Goal: Task Accomplishment & Management: Use online tool/utility

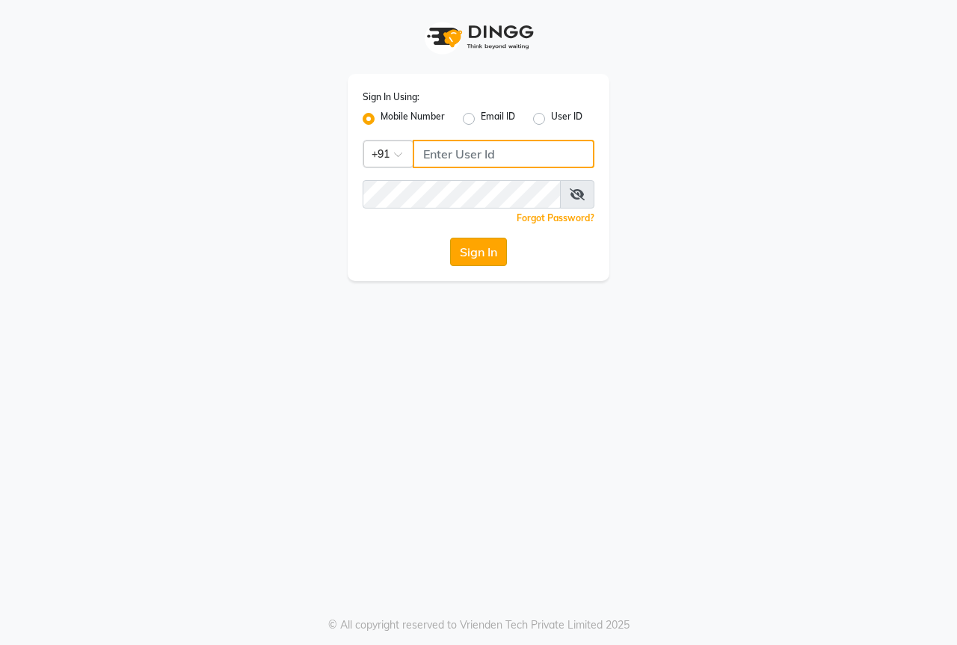
type input "8767730198"
click at [478, 253] on button "Sign In" at bounding box center [478, 252] width 57 height 28
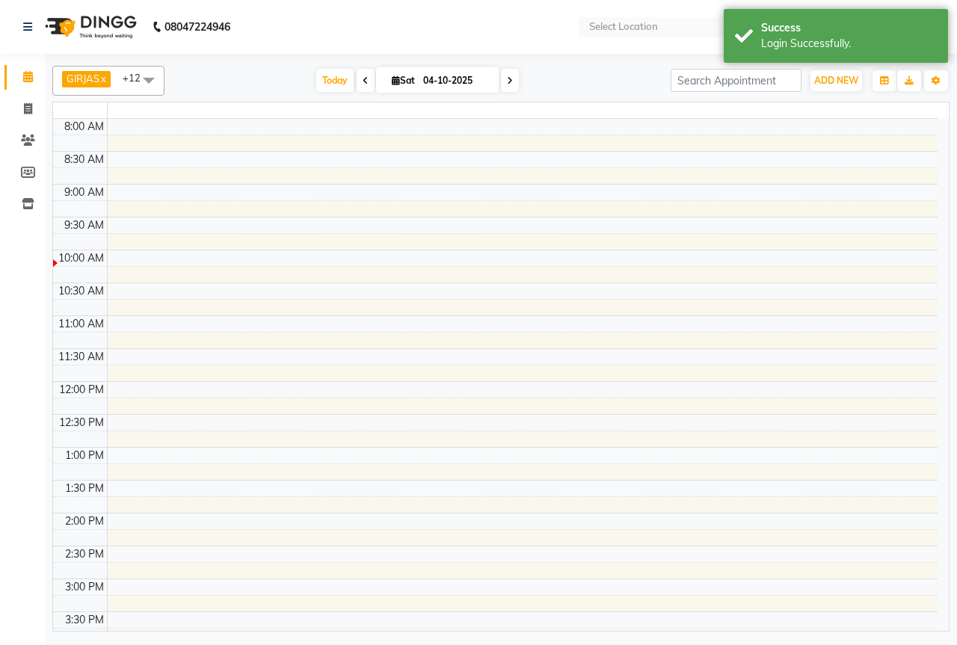
select select "en"
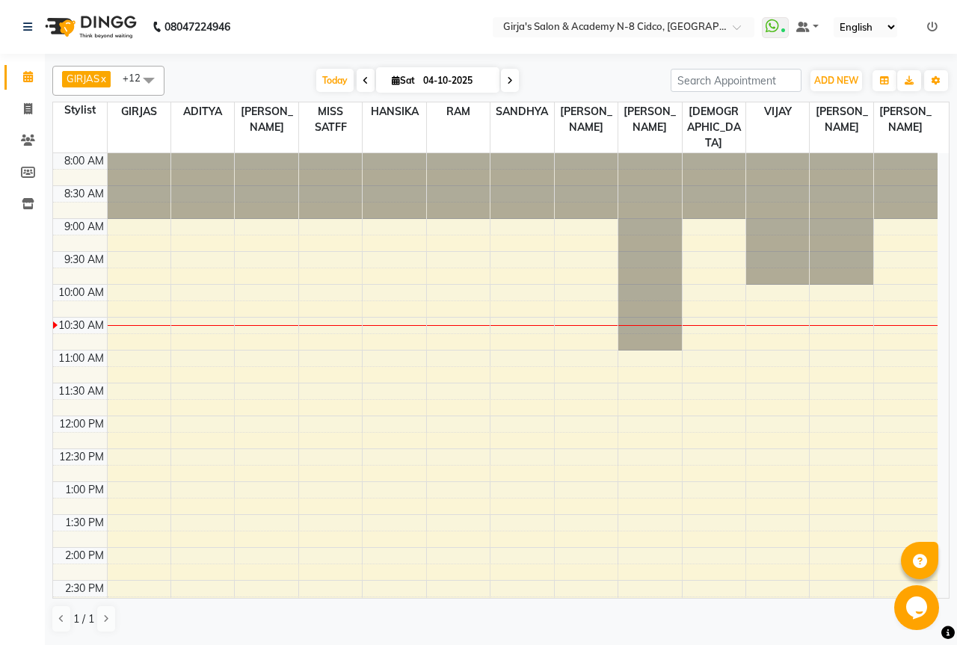
click at [359, 77] on span at bounding box center [366, 80] width 18 height 23
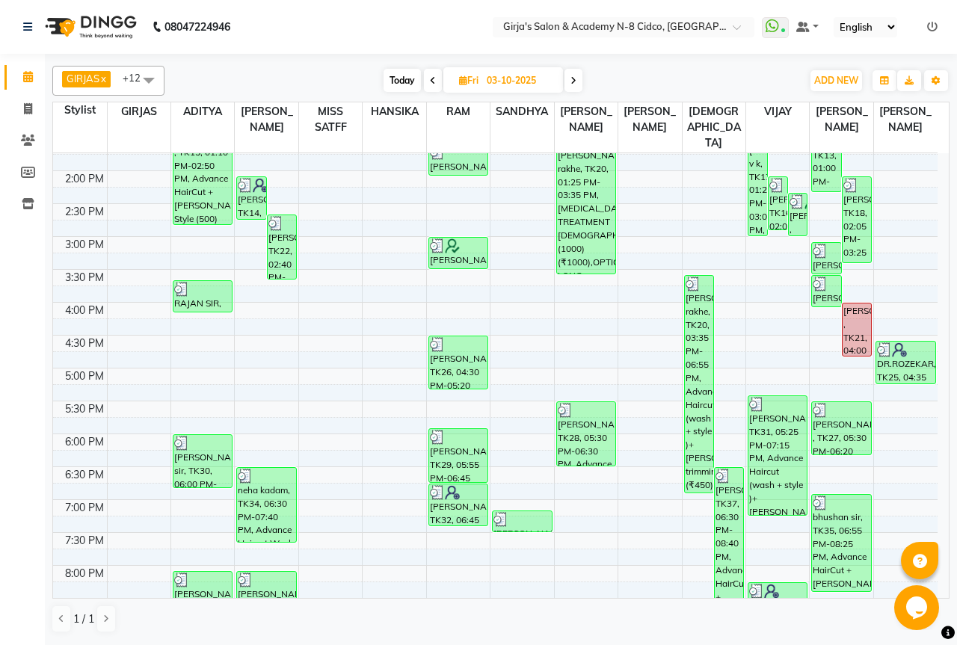
scroll to position [3, 0]
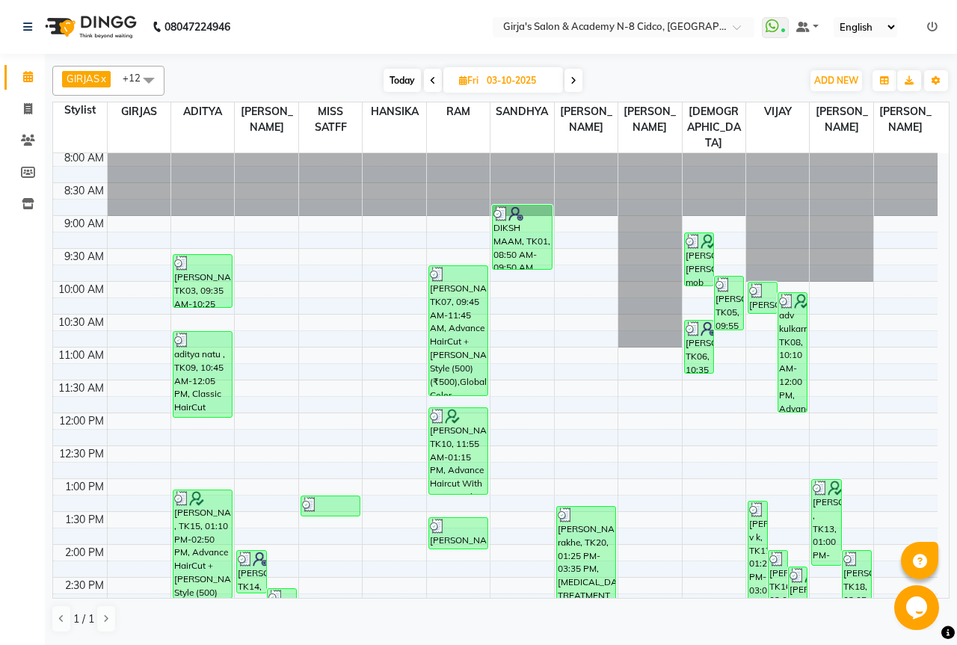
click at [433, 82] on icon at bounding box center [433, 80] width 6 height 9
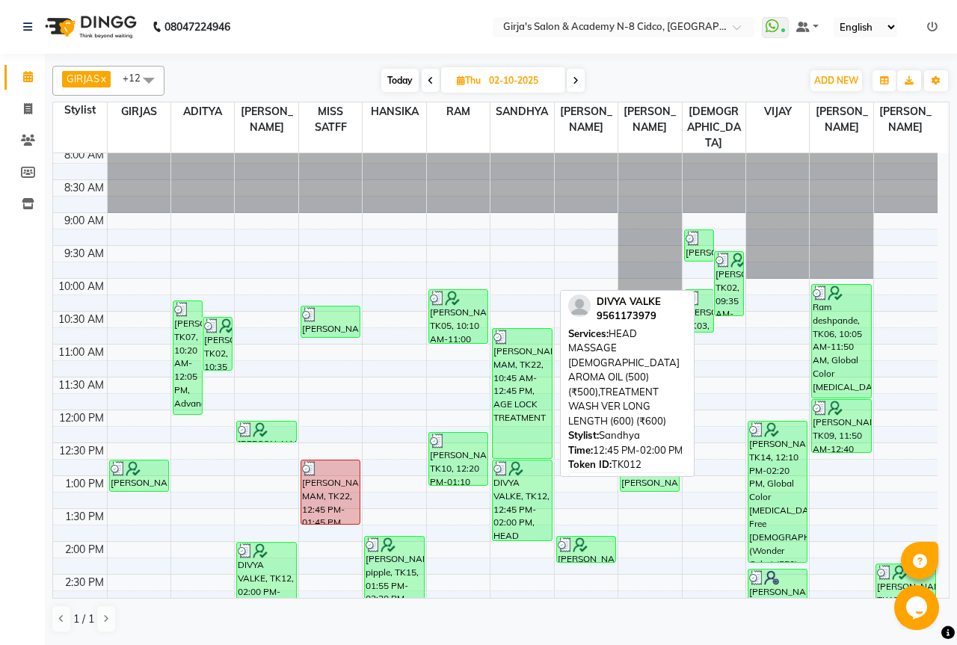
scroll to position [0, 0]
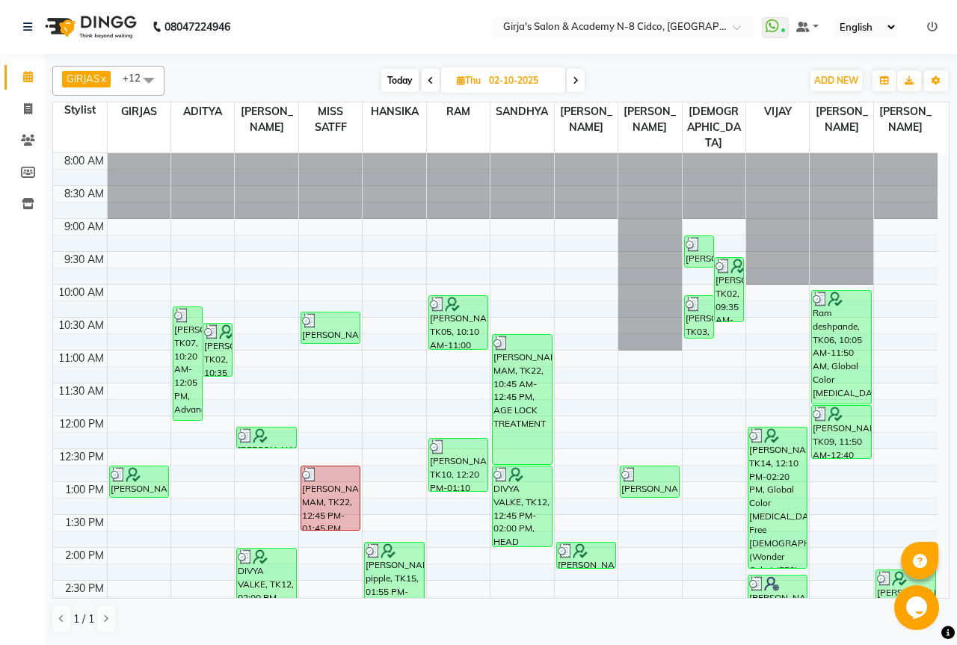
click at [578, 74] on span at bounding box center [576, 80] width 18 height 23
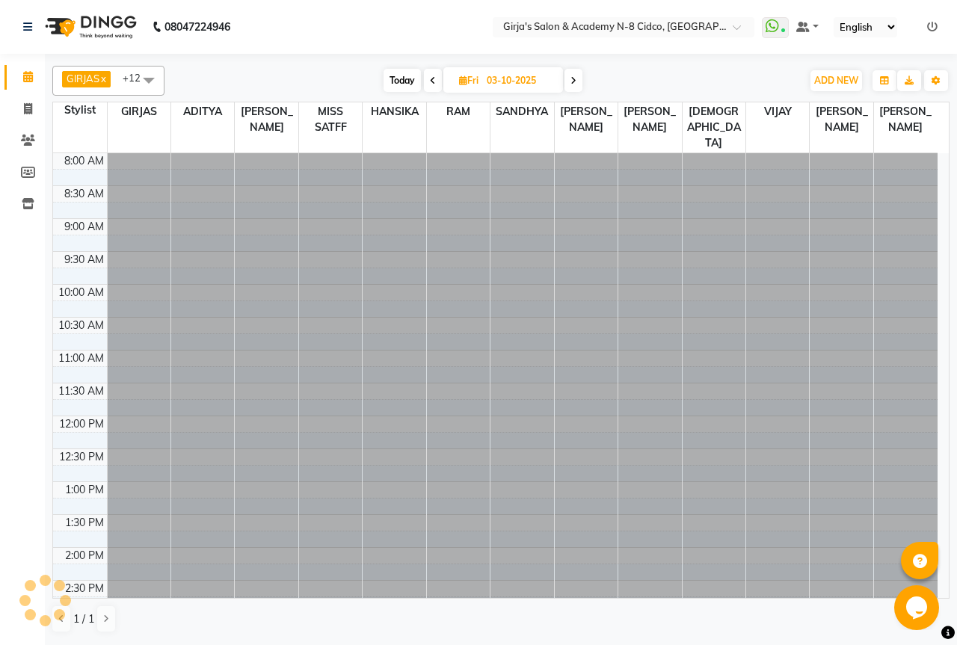
scroll to position [132, 0]
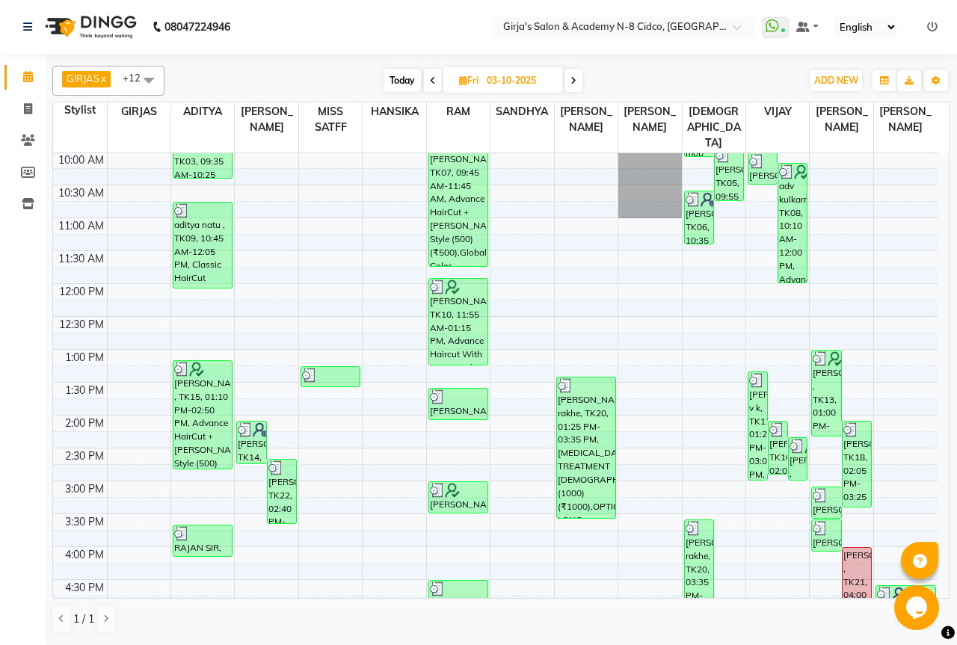
click at [409, 82] on span "Today" at bounding box center [401, 80] width 37 height 23
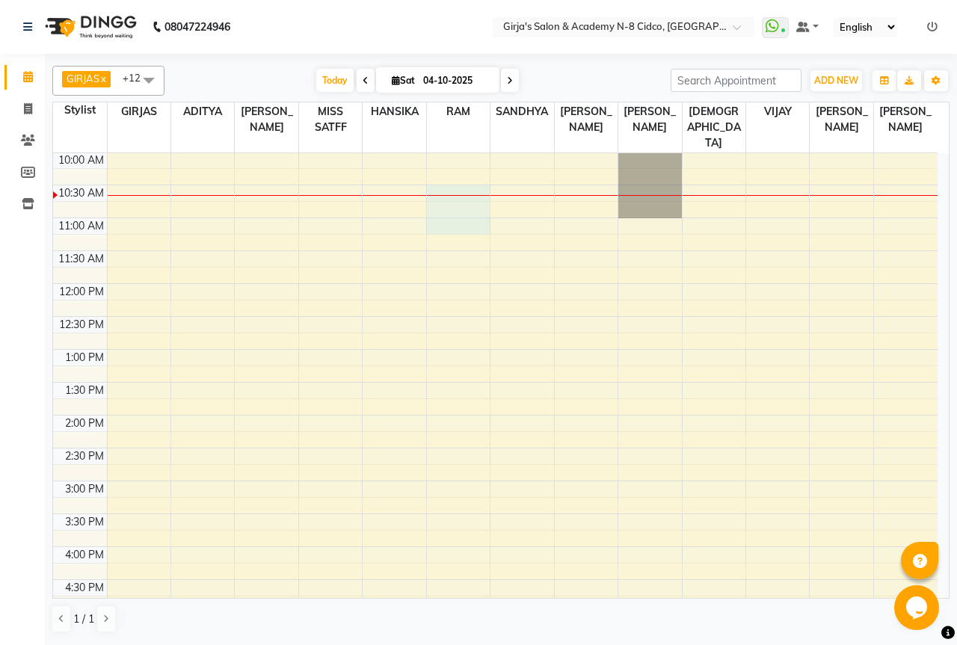
click at [497, 216] on tbody "8:00 AM 8:30 AM 9:00 AM 9:30 AM 10:00 AM 10:30 AM 11:00 AM 11:30 AM 12:00 PM 12…" at bounding box center [495, 514] width 884 height 986
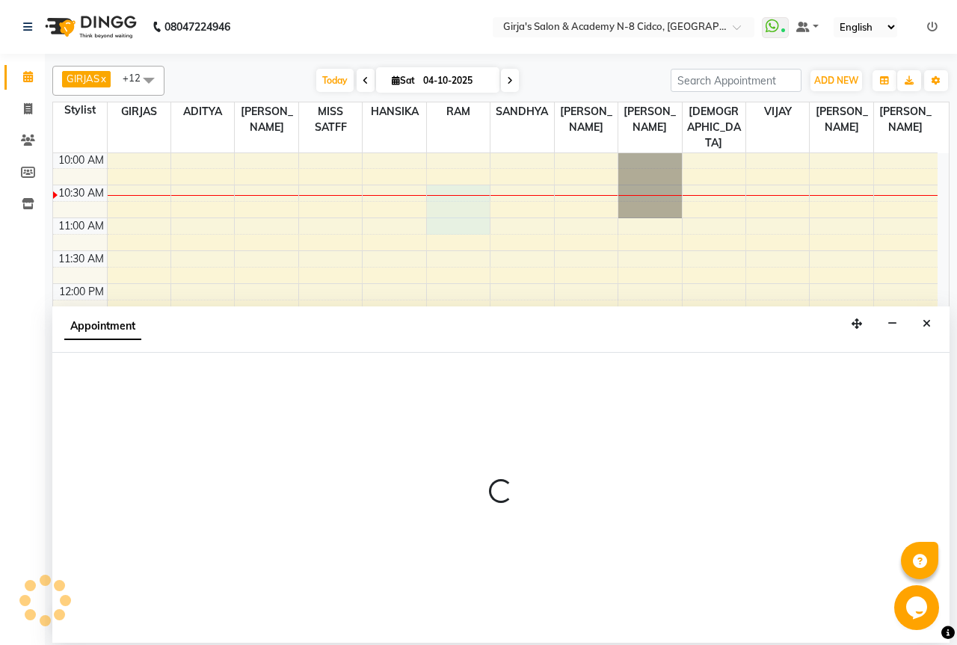
click at [363, 75] on span at bounding box center [366, 80] width 18 height 23
type input "03-10-2025"
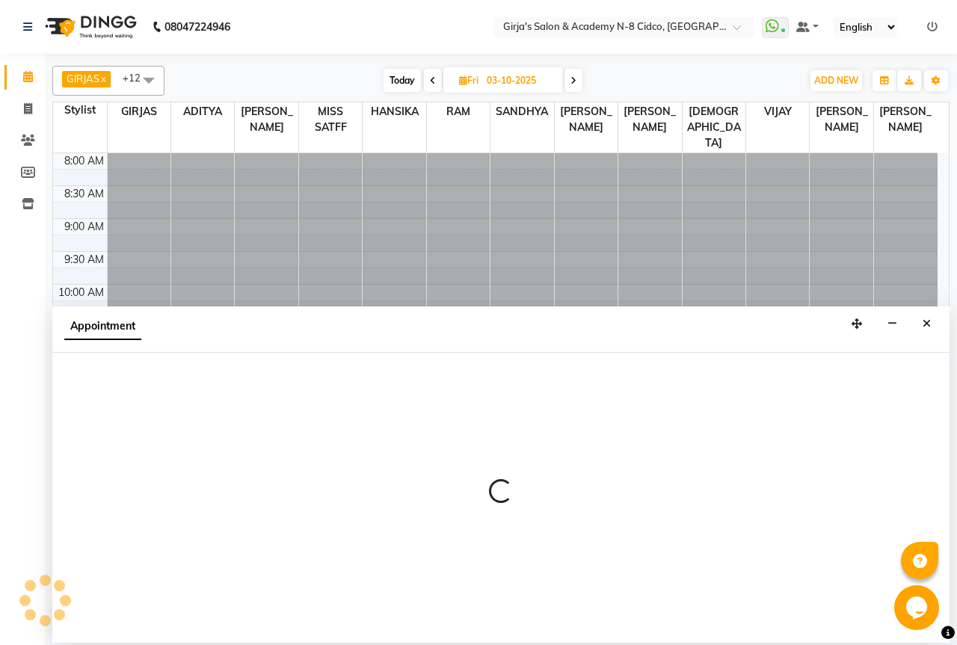
select select "34069"
select select "630"
select select "tentative"
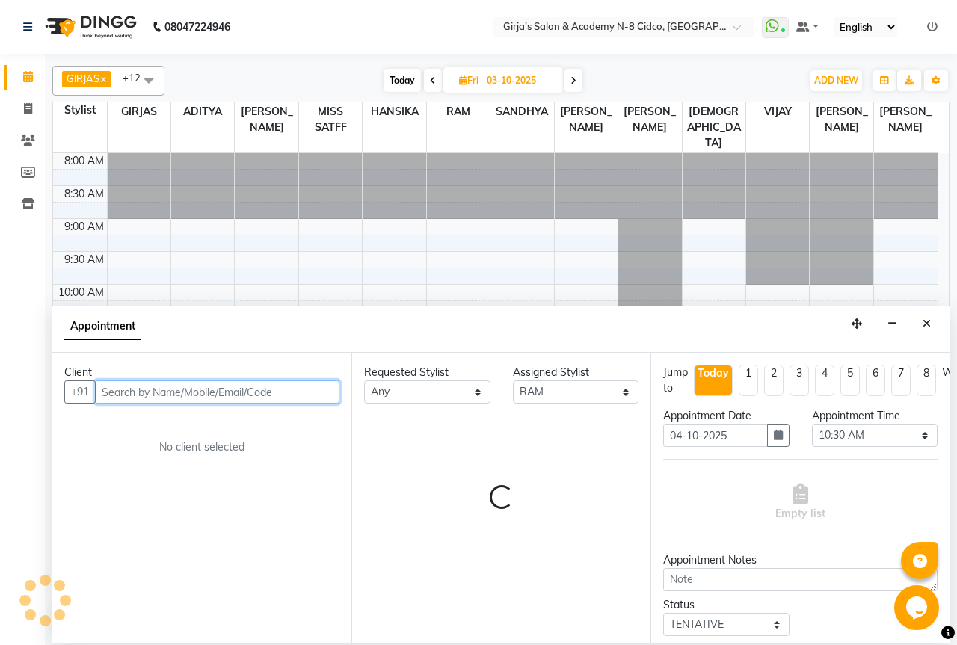
scroll to position [132, 0]
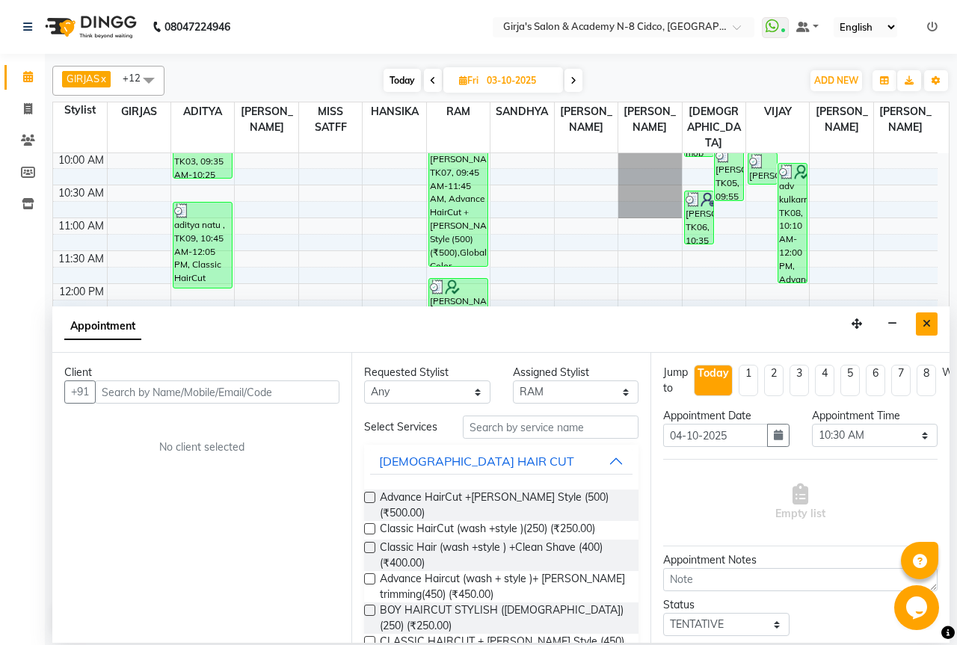
click at [929, 321] on icon "Close" at bounding box center [926, 323] width 8 height 10
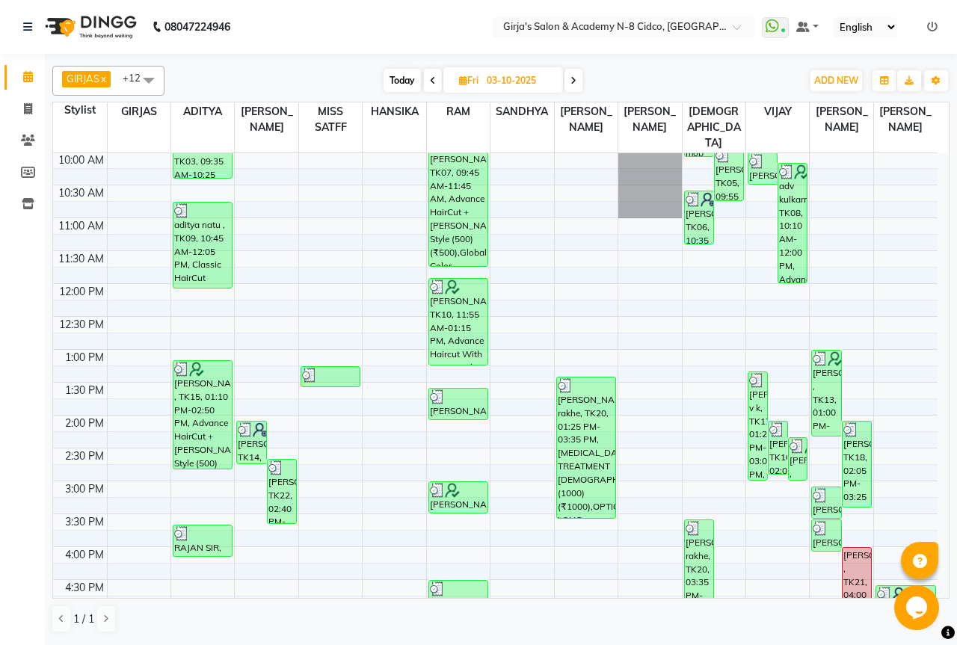
click at [433, 80] on icon at bounding box center [433, 80] width 6 height 9
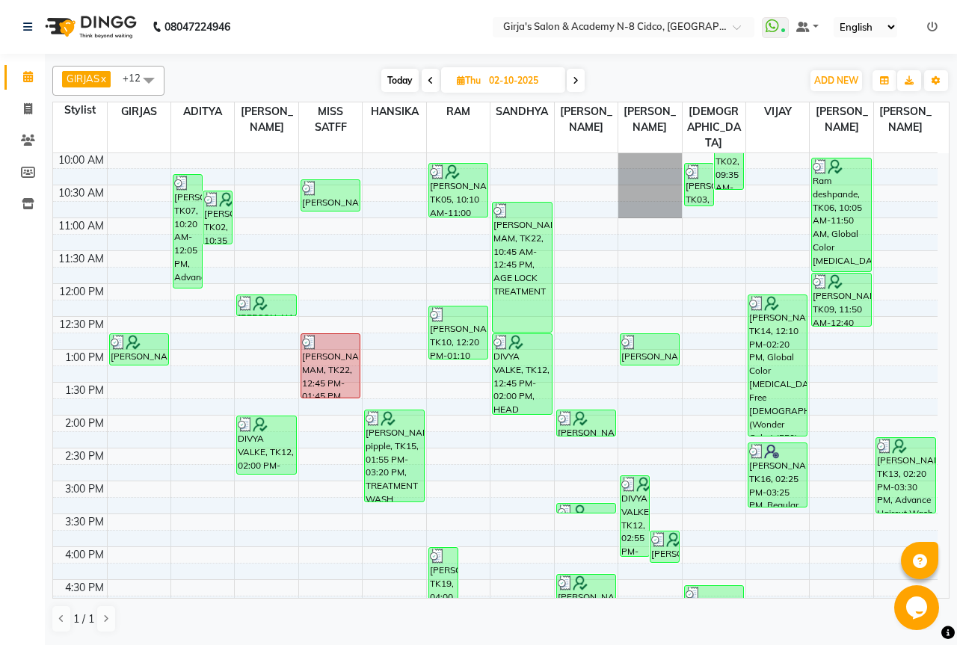
click at [428, 80] on icon at bounding box center [431, 80] width 6 height 9
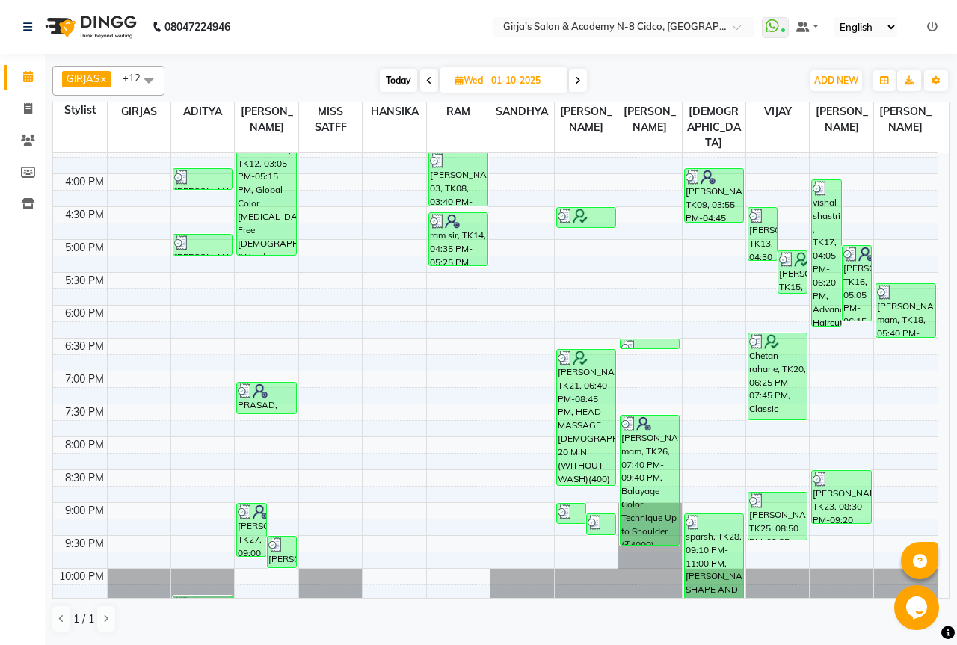
scroll to position [525, 0]
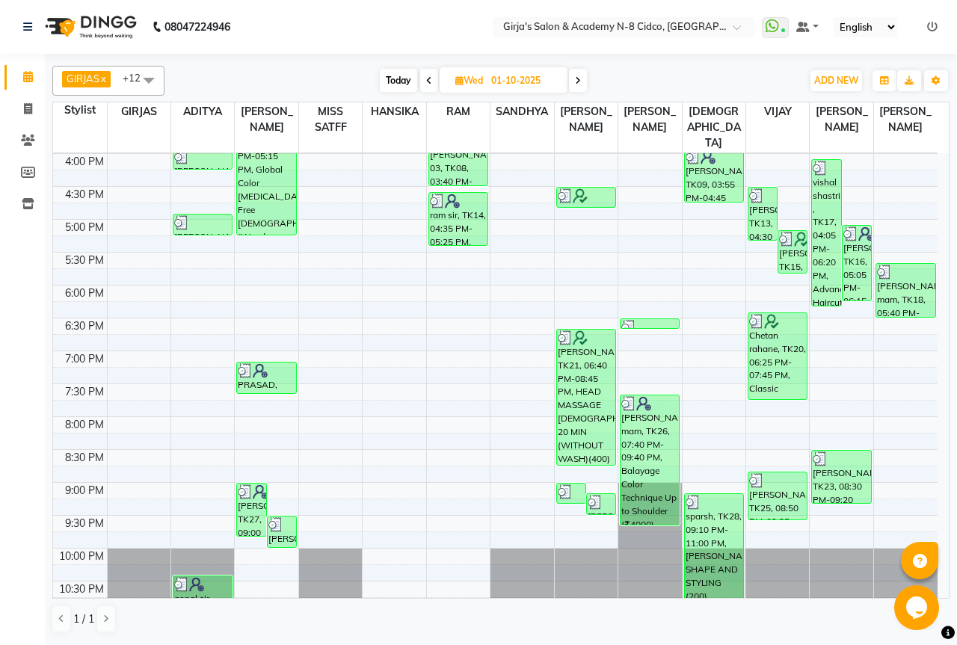
click at [395, 78] on span "Today" at bounding box center [398, 80] width 37 height 23
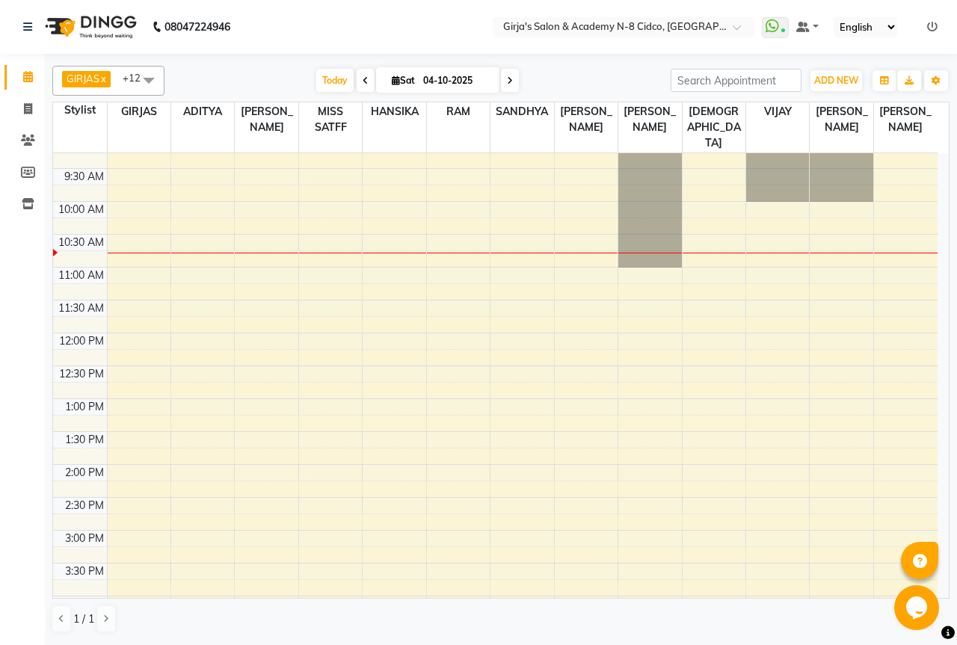
scroll to position [0, 0]
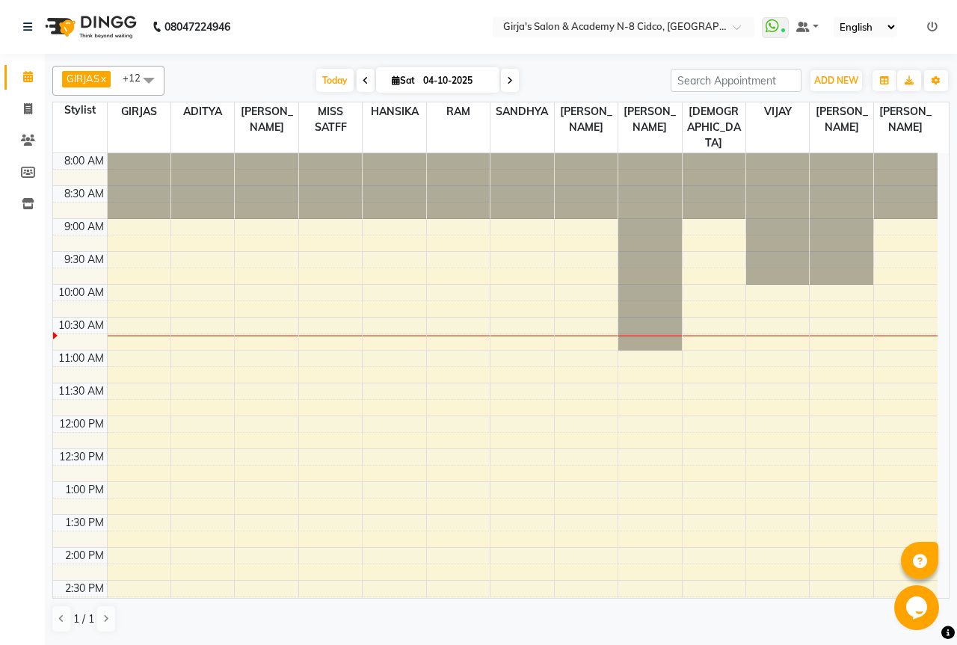
click at [363, 79] on icon at bounding box center [366, 80] width 6 height 9
type input "03-10-2025"
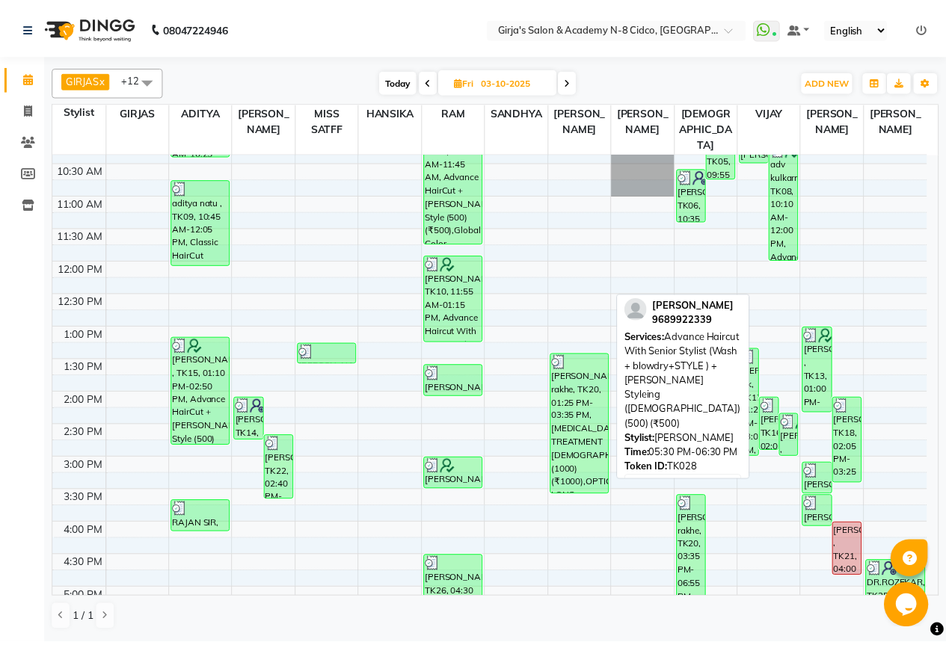
scroll to position [152, 0]
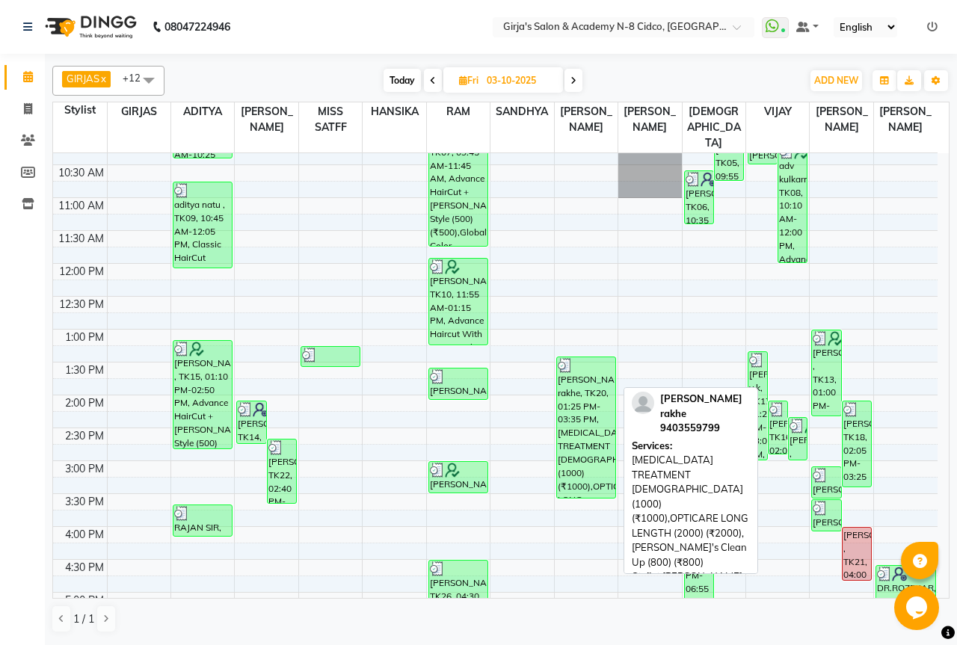
click at [579, 387] on div "sidhant rakhe, TK20, 01:25 PM-03:35 PM, DANDRUFF TREATMENT FEMALE (1000) (₹1000…" at bounding box center [586, 427] width 58 height 141
select select "3"
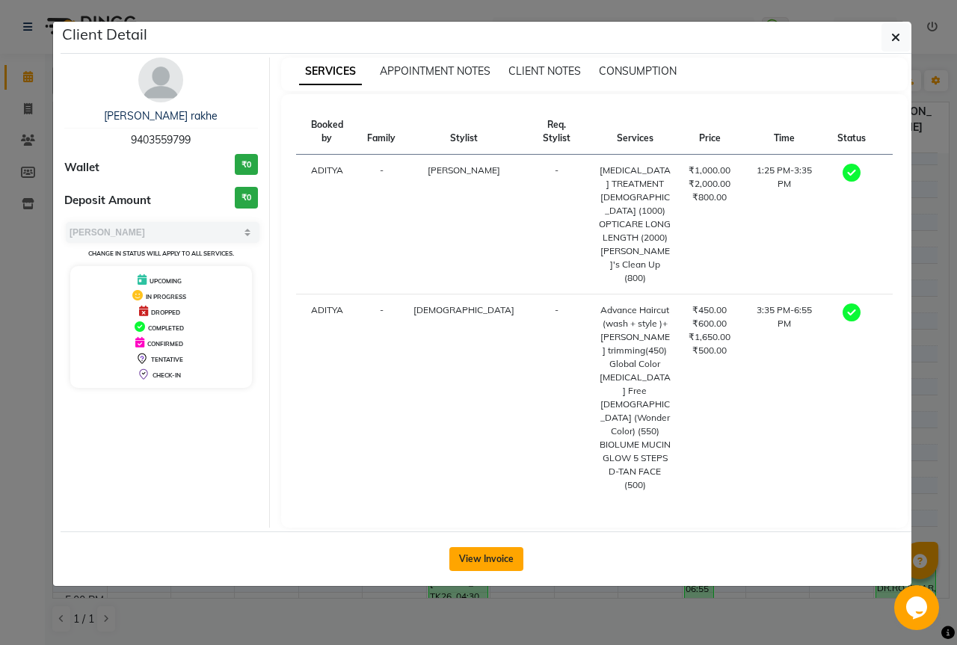
click at [493, 547] on button "View Invoice" at bounding box center [486, 559] width 74 height 24
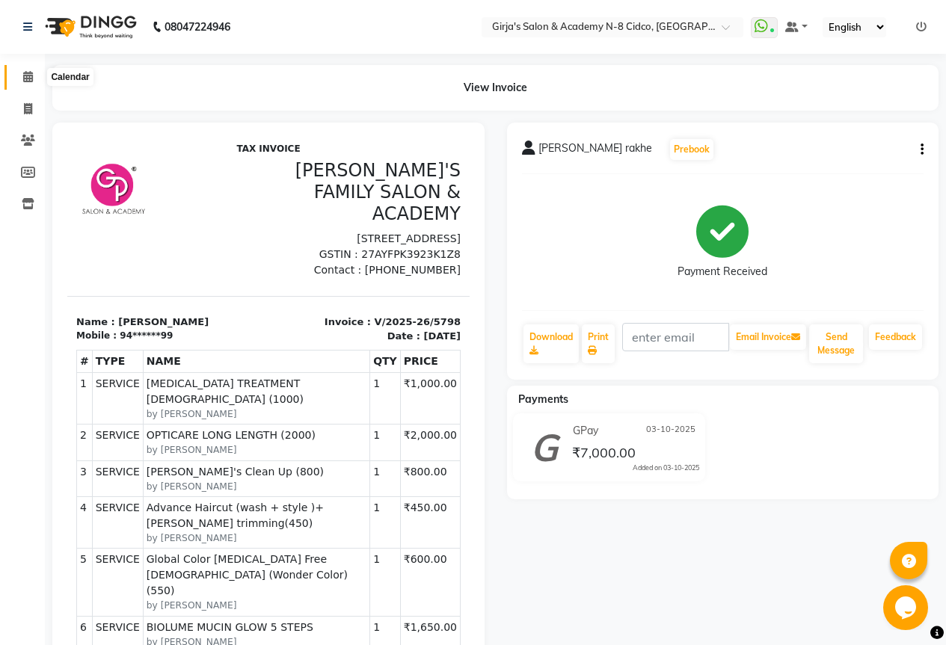
click at [30, 73] on icon at bounding box center [28, 76] width 10 height 11
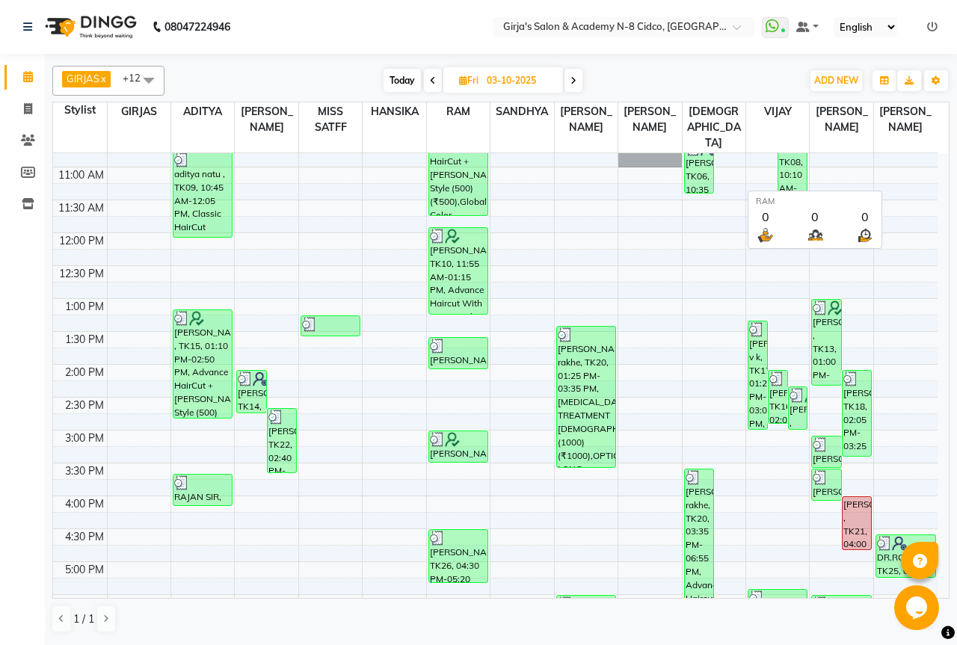
scroll to position [150, 0]
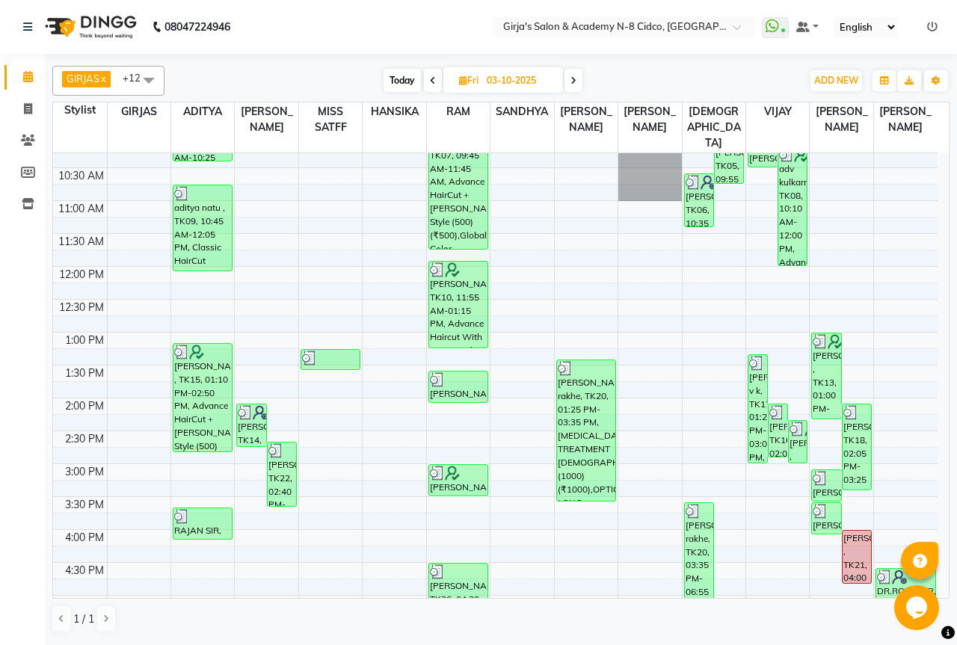
drag, startPoint x: 398, startPoint y: 75, endPoint x: 402, endPoint y: 90, distance: 15.6
click at [397, 75] on span "Today" at bounding box center [401, 80] width 37 height 23
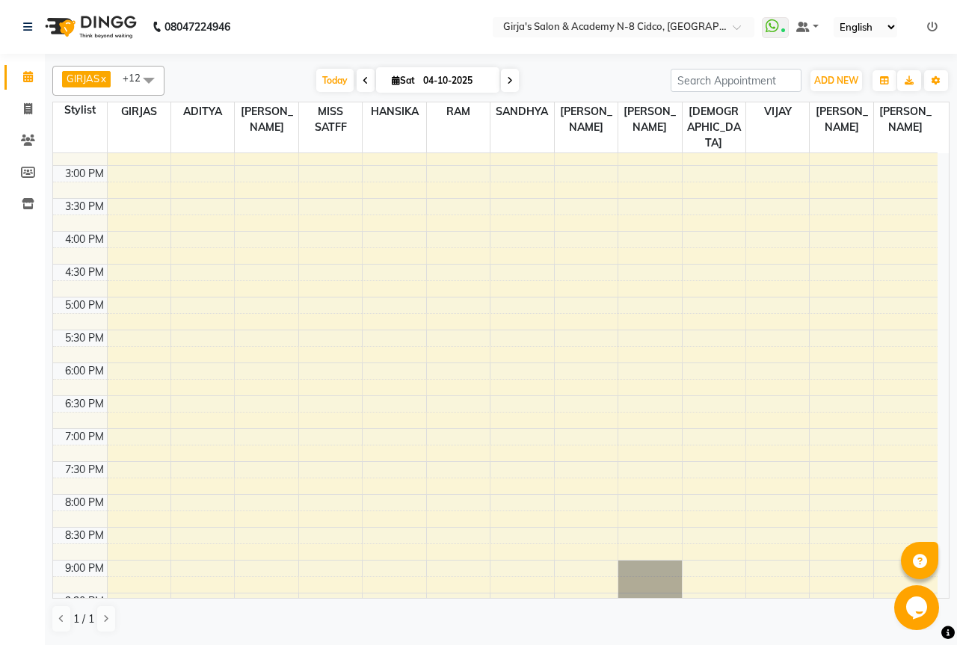
scroll to position [449, 0]
click at [365, 86] on span at bounding box center [366, 80] width 18 height 23
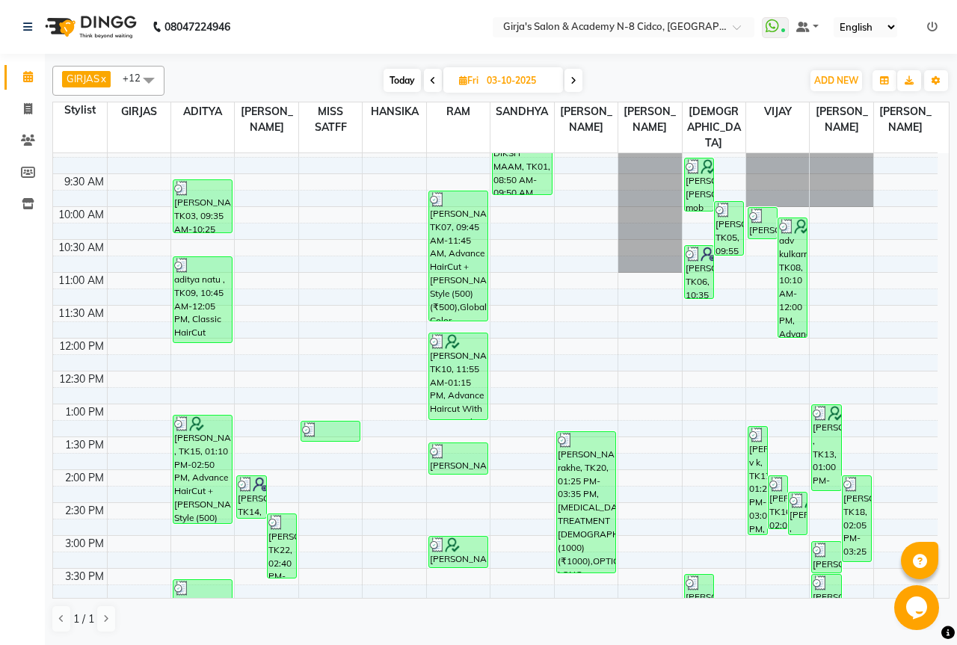
scroll to position [0, 0]
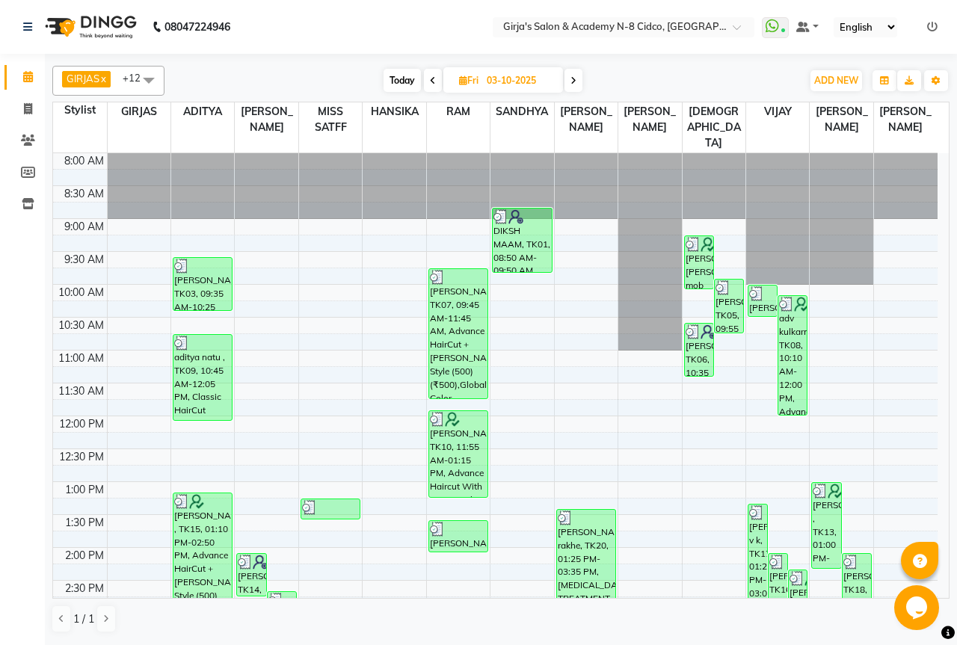
click at [397, 74] on span "Today" at bounding box center [401, 80] width 37 height 23
type input "04-10-2025"
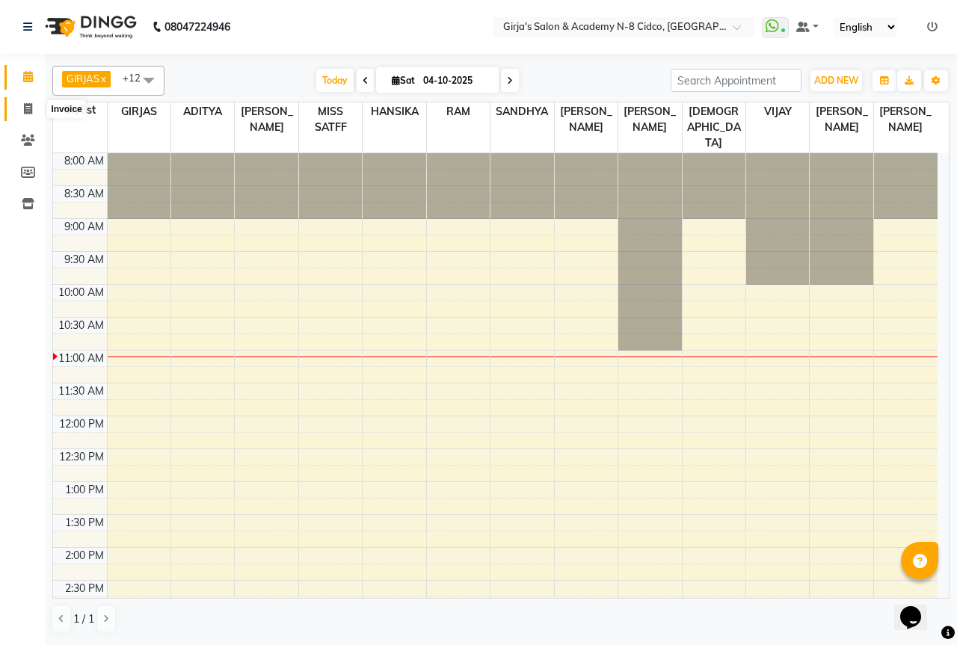
click at [25, 106] on icon at bounding box center [28, 108] width 8 height 11
select select "service"
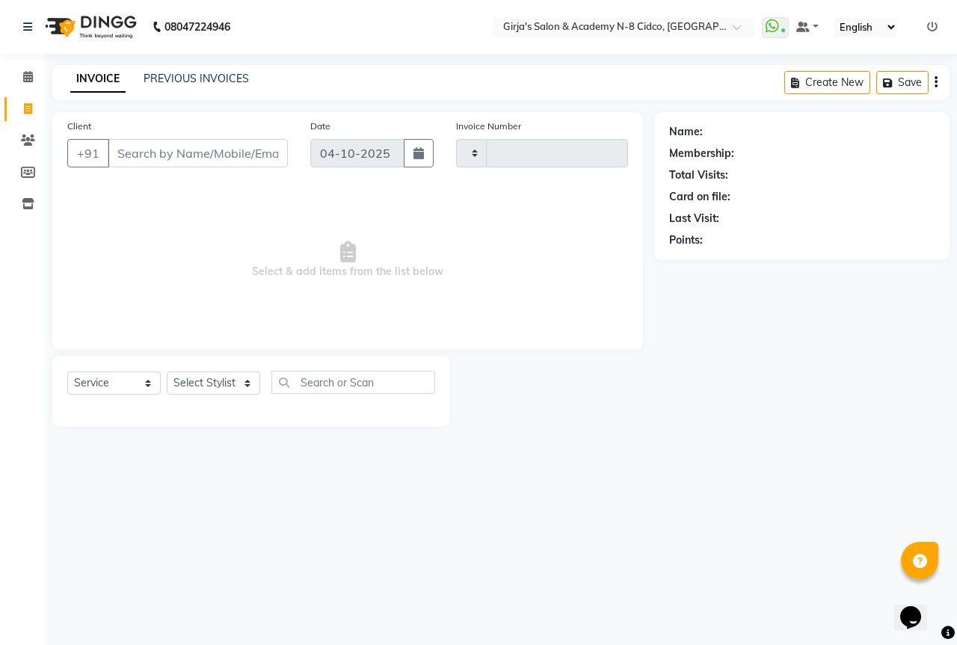
type input "5823"
select select "66"
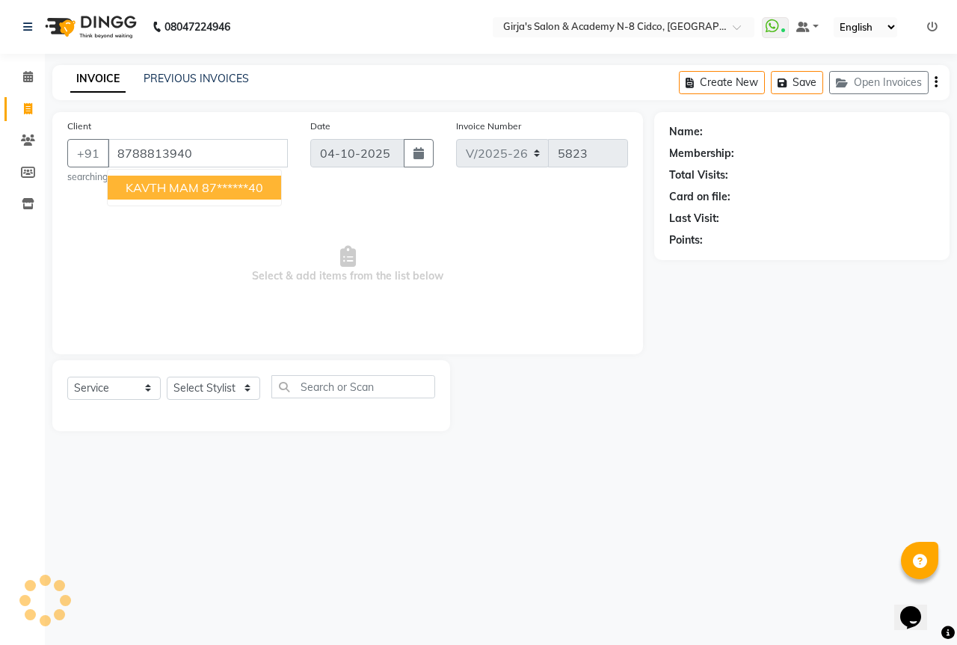
type input "8788813940"
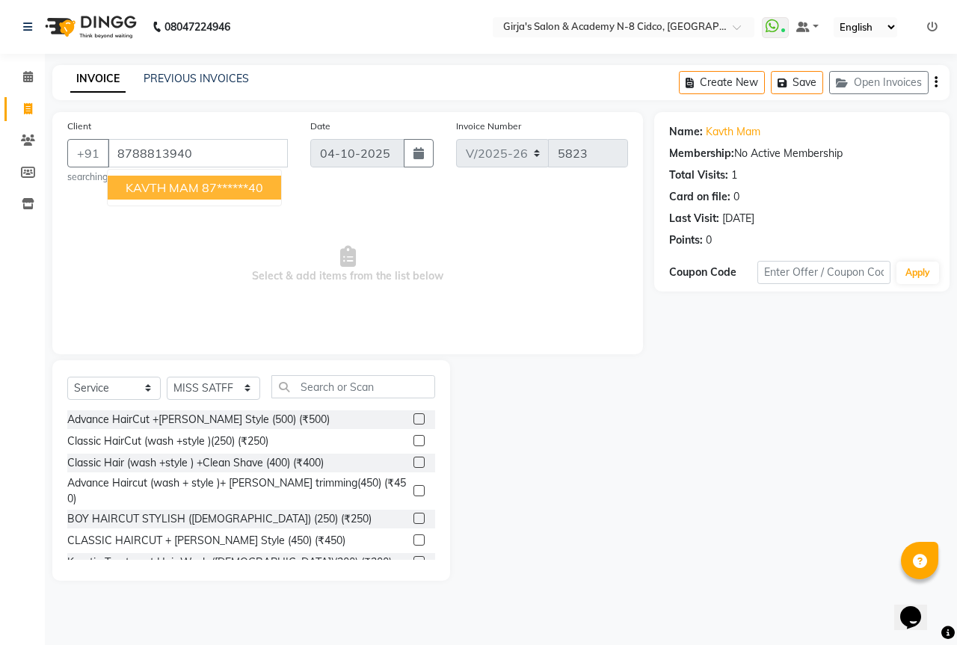
click at [628, 563] on div at bounding box center [552, 470] width 204 height 221
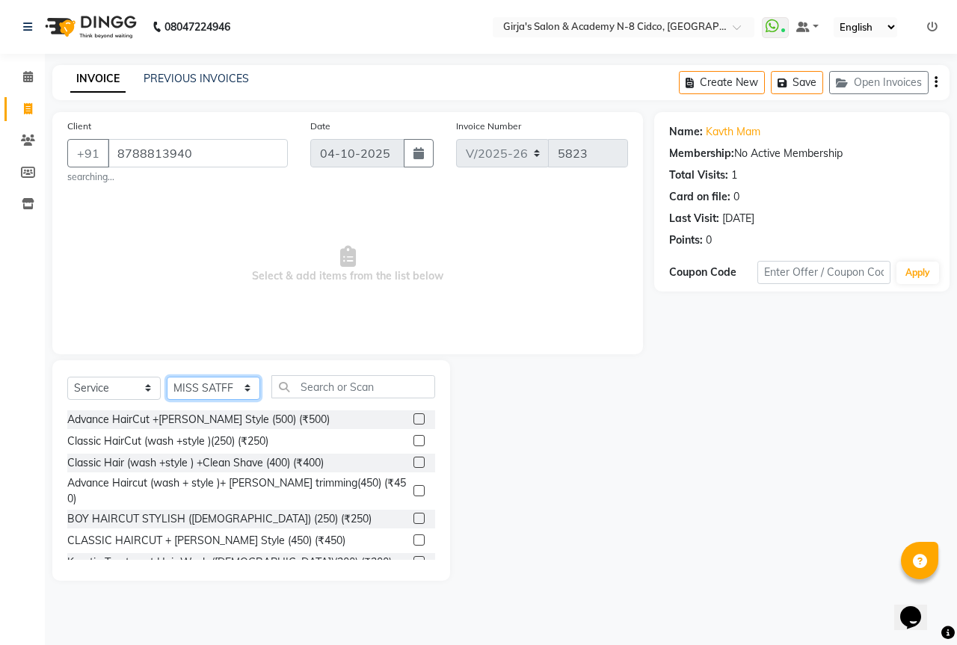
click at [218, 391] on select "Select Stylist ADITYA ANIKET BEAUTY M GIRJAS HANSIKA KOMAL MISS SATFF MONA PATY…" at bounding box center [213, 388] width 93 height 23
select select "66195"
click at [167, 377] on select "Select Stylist ADITYA ANIKET BEAUTY M GIRJAS HANSIKA KOMAL MISS SATFF MONA PATY…" at bounding box center [213, 388] width 93 height 23
click at [334, 395] on input "text" at bounding box center [353, 386] width 164 height 23
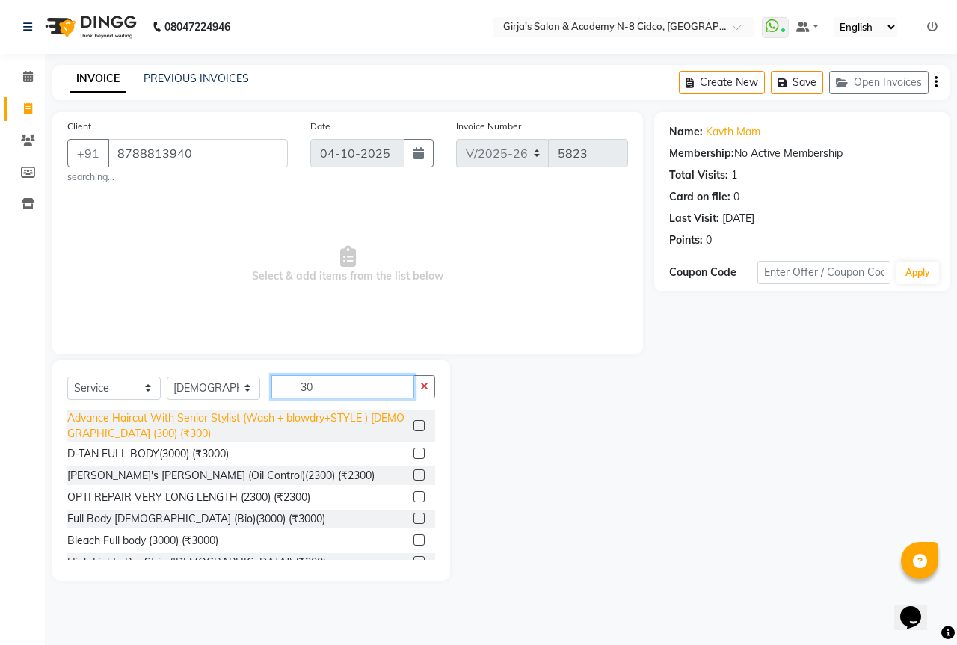
type input "30"
click at [364, 423] on div "Advance Haircut With Senior Stylist (Wash + blowdry+STYLE ) MALE (300) (₹300)" at bounding box center [237, 425] width 340 height 31
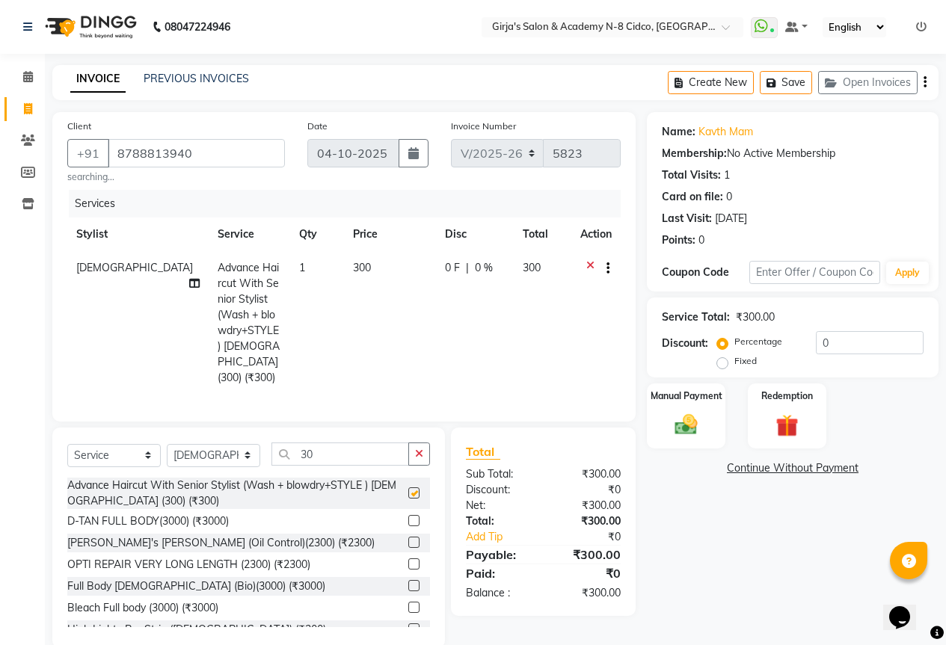
checkbox input "false"
click at [231, 449] on select "Select Stylist ADITYA ANIKET BEAUTY M GIRJAS HANSIKA KOMAL MISS SATFF MONA PATY…" at bounding box center [213, 455] width 93 height 23
select select "34069"
click at [167, 444] on select "Select Stylist ADITYA ANIKET BEAUTY M GIRJAS HANSIKA KOMAL MISS SATFF MONA PATY…" at bounding box center [213, 455] width 93 height 23
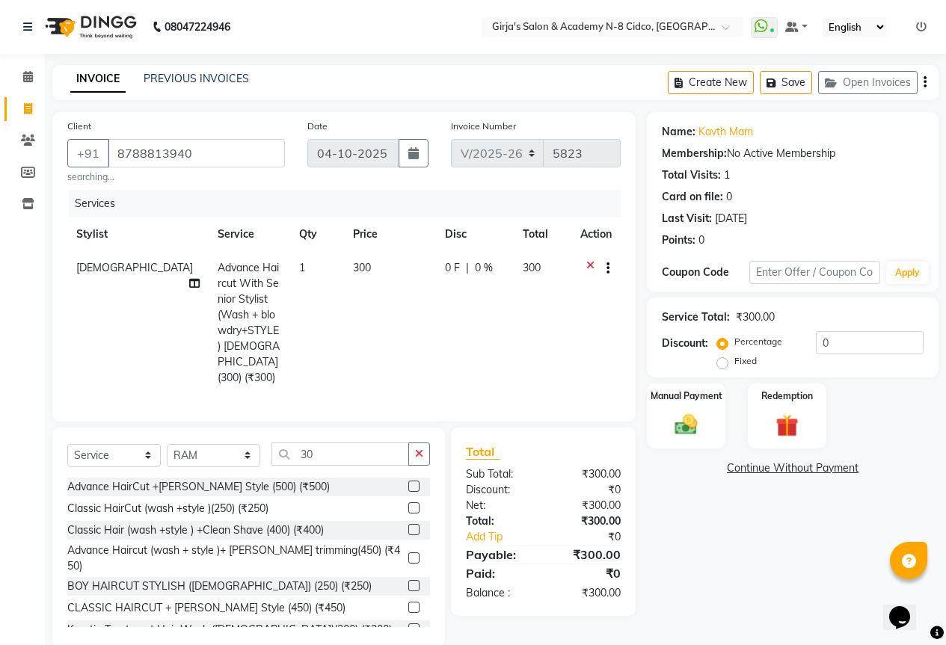
drag, startPoint x: 319, startPoint y: 431, endPoint x: 321, endPoint y: 440, distance: 8.4
click at [321, 439] on div "Select Service Product Membership Package Voucher Prepaid Gift Card Select Styl…" at bounding box center [248, 538] width 392 height 221
click at [321, 443] on input "30" at bounding box center [340, 454] width 138 height 23
click at [321, 446] on input "30" at bounding box center [340, 454] width 138 height 23
click at [320, 446] on input "30" at bounding box center [340, 454] width 138 height 23
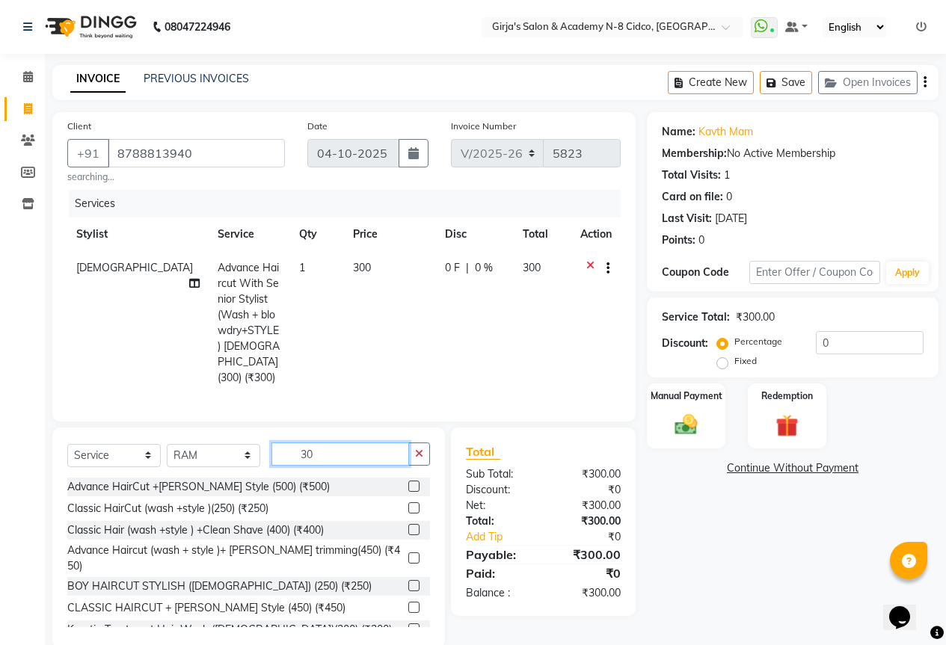
click at [320, 446] on input "30" at bounding box center [340, 454] width 138 height 23
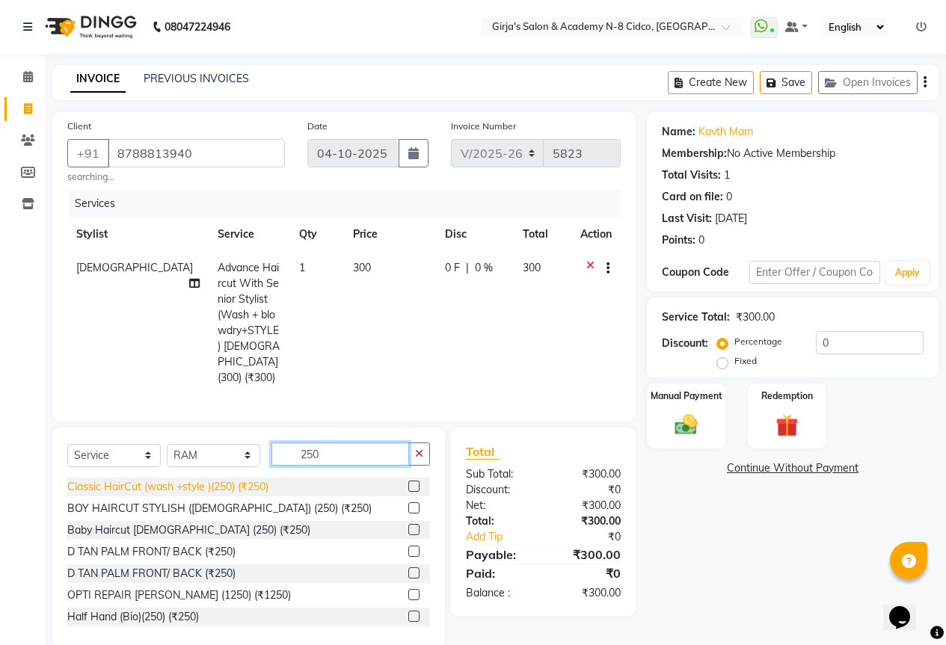
type input "250"
click at [167, 486] on div "Classic HairCut (wash +style )(250) (₹250)" at bounding box center [167, 487] width 201 height 16
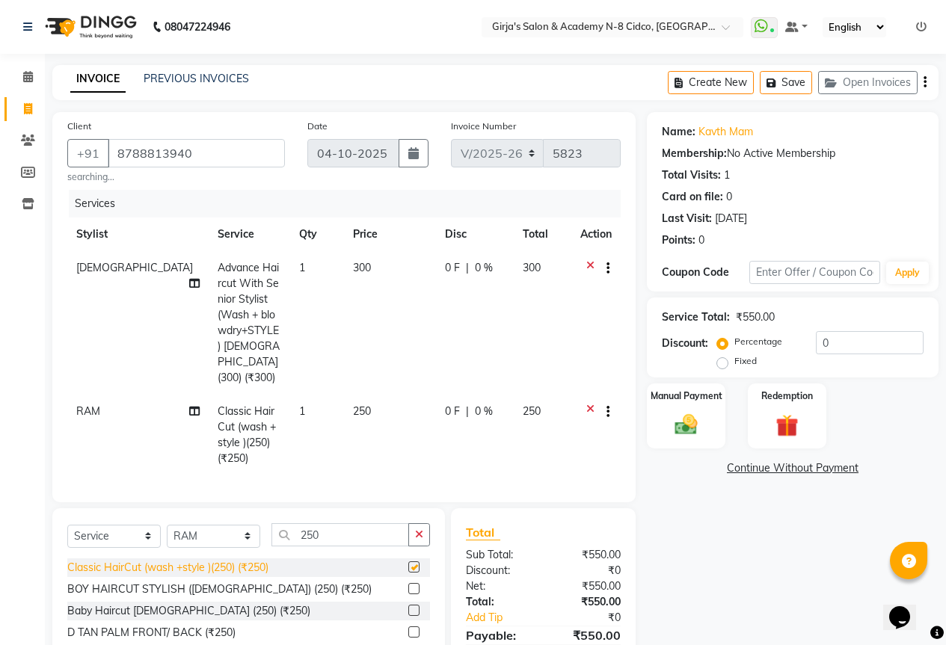
checkbox input "false"
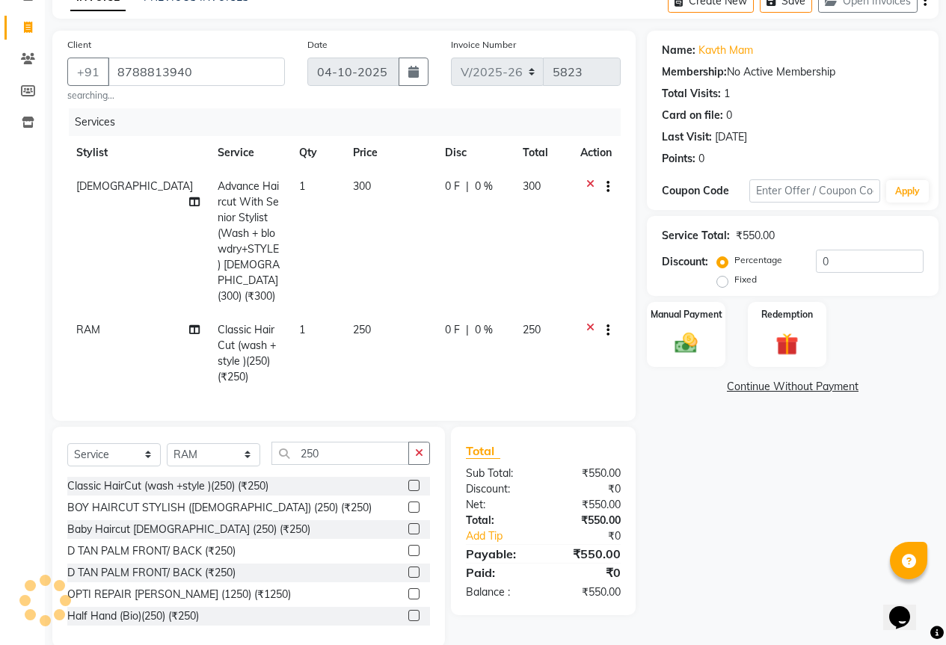
scroll to position [102, 0]
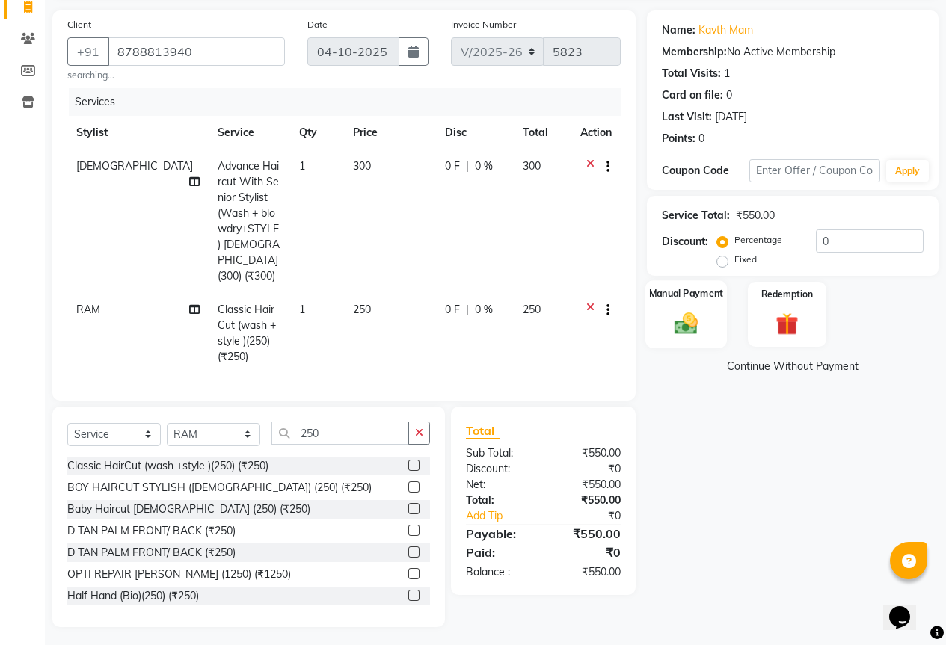
click at [682, 327] on img at bounding box center [686, 322] width 38 height 27
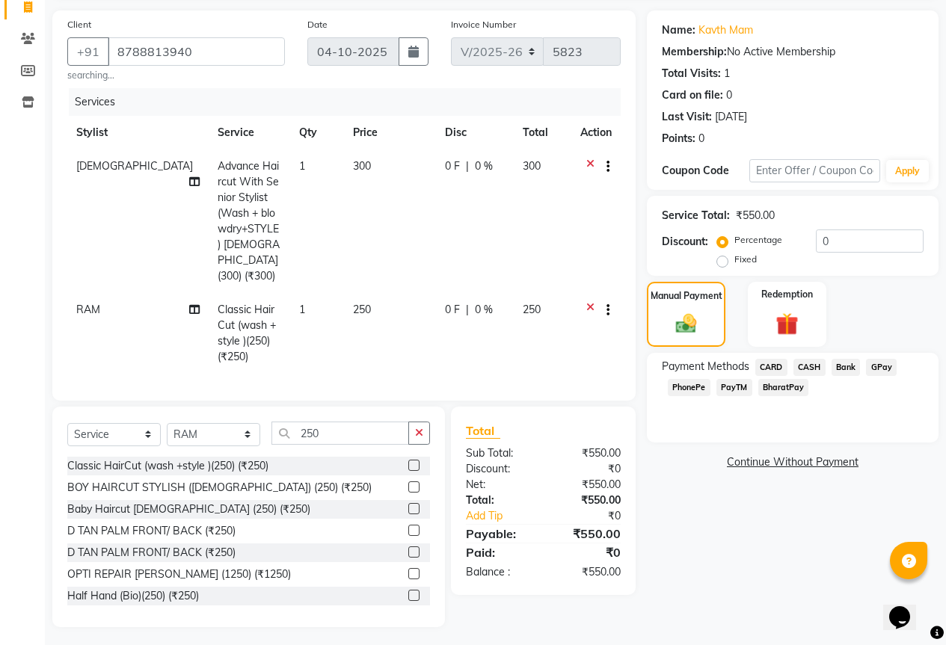
click at [892, 370] on span "GPay" at bounding box center [881, 367] width 31 height 17
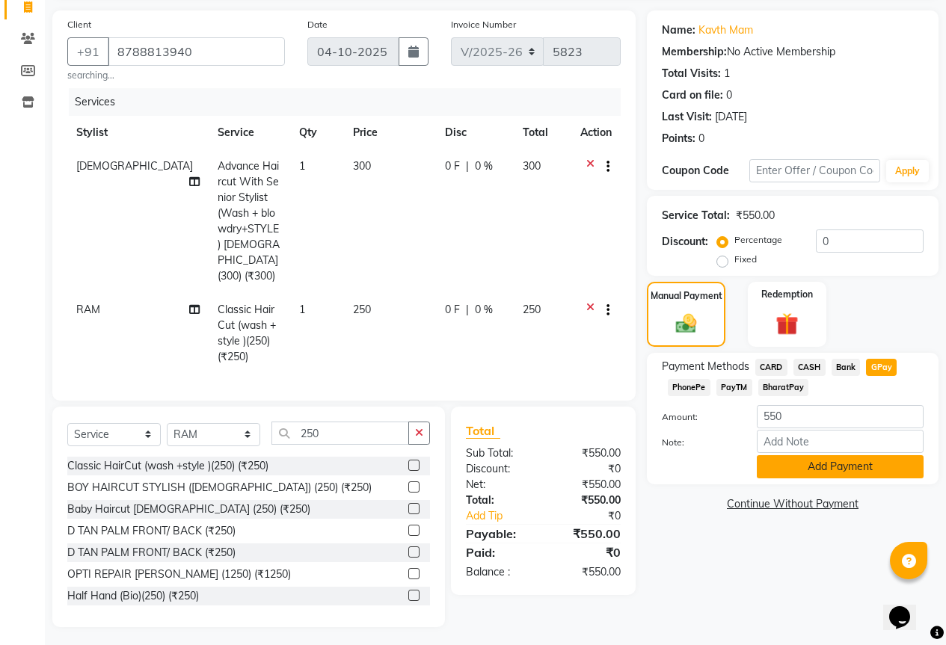
click at [881, 475] on button "Add Payment" at bounding box center [839, 466] width 167 height 23
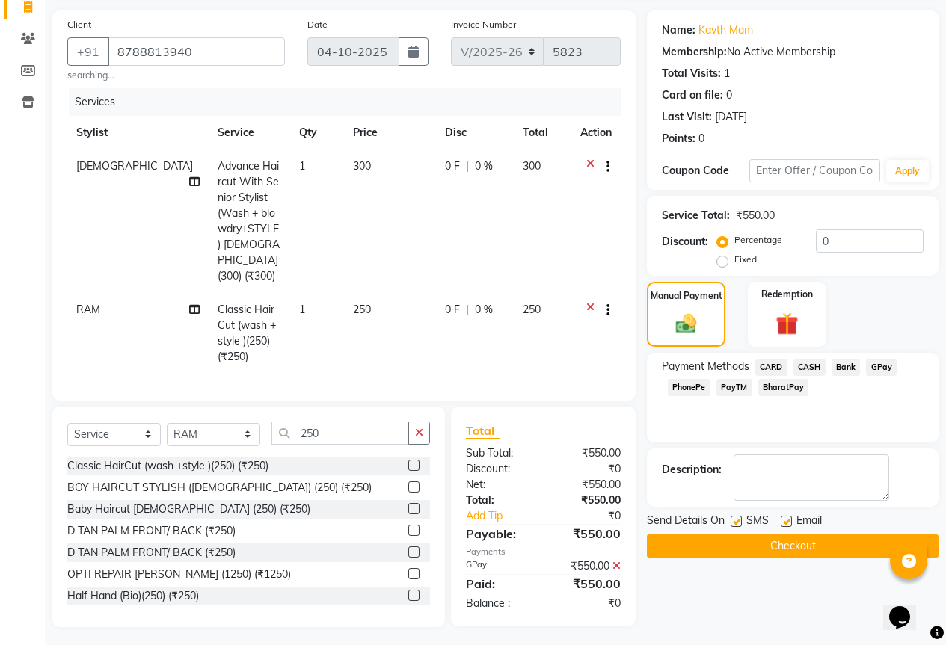
click at [801, 546] on button "Checkout" at bounding box center [793, 545] width 292 height 23
